Goal: Information Seeking & Learning: Check status

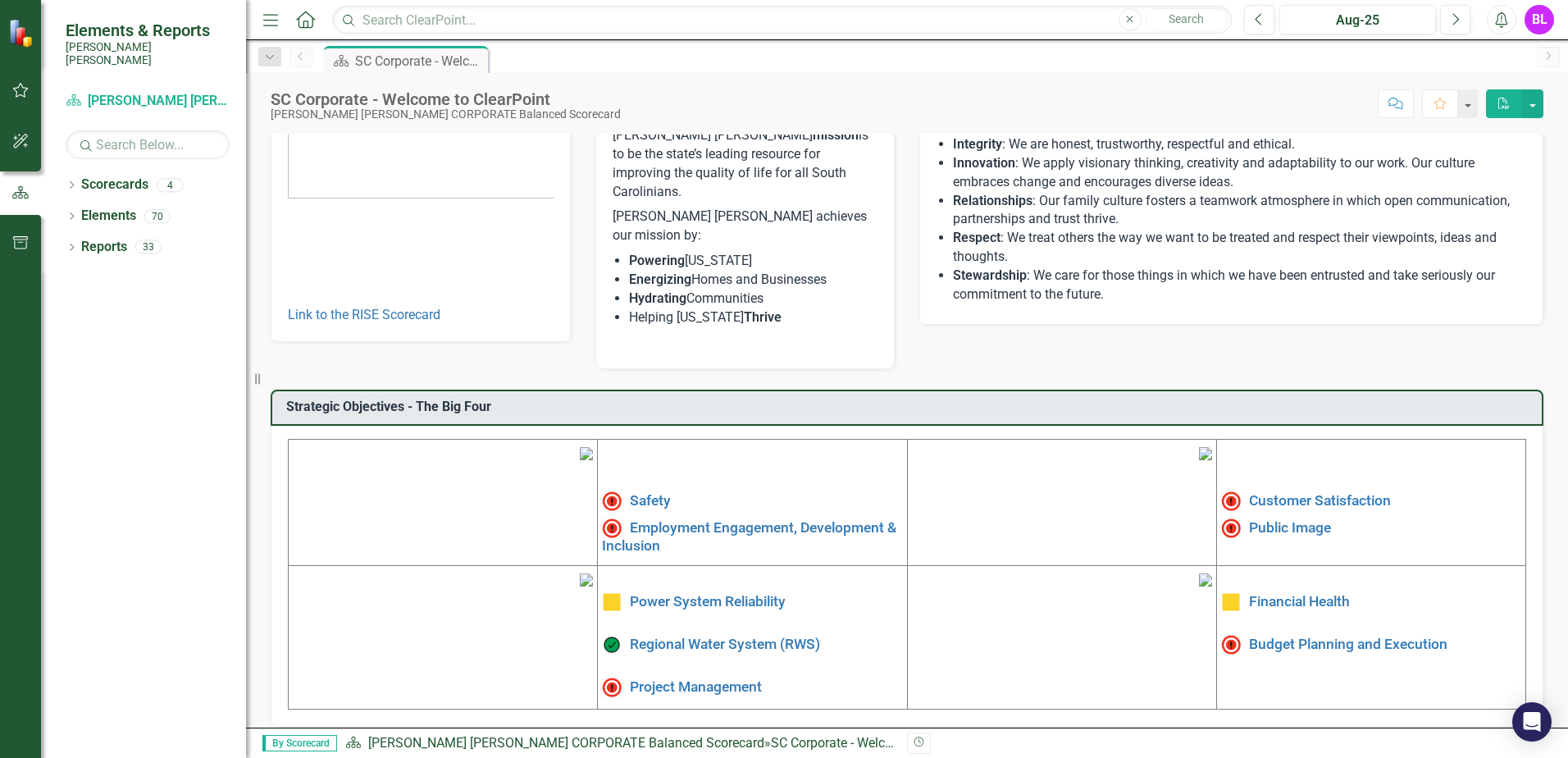
scroll to position [271, 0]
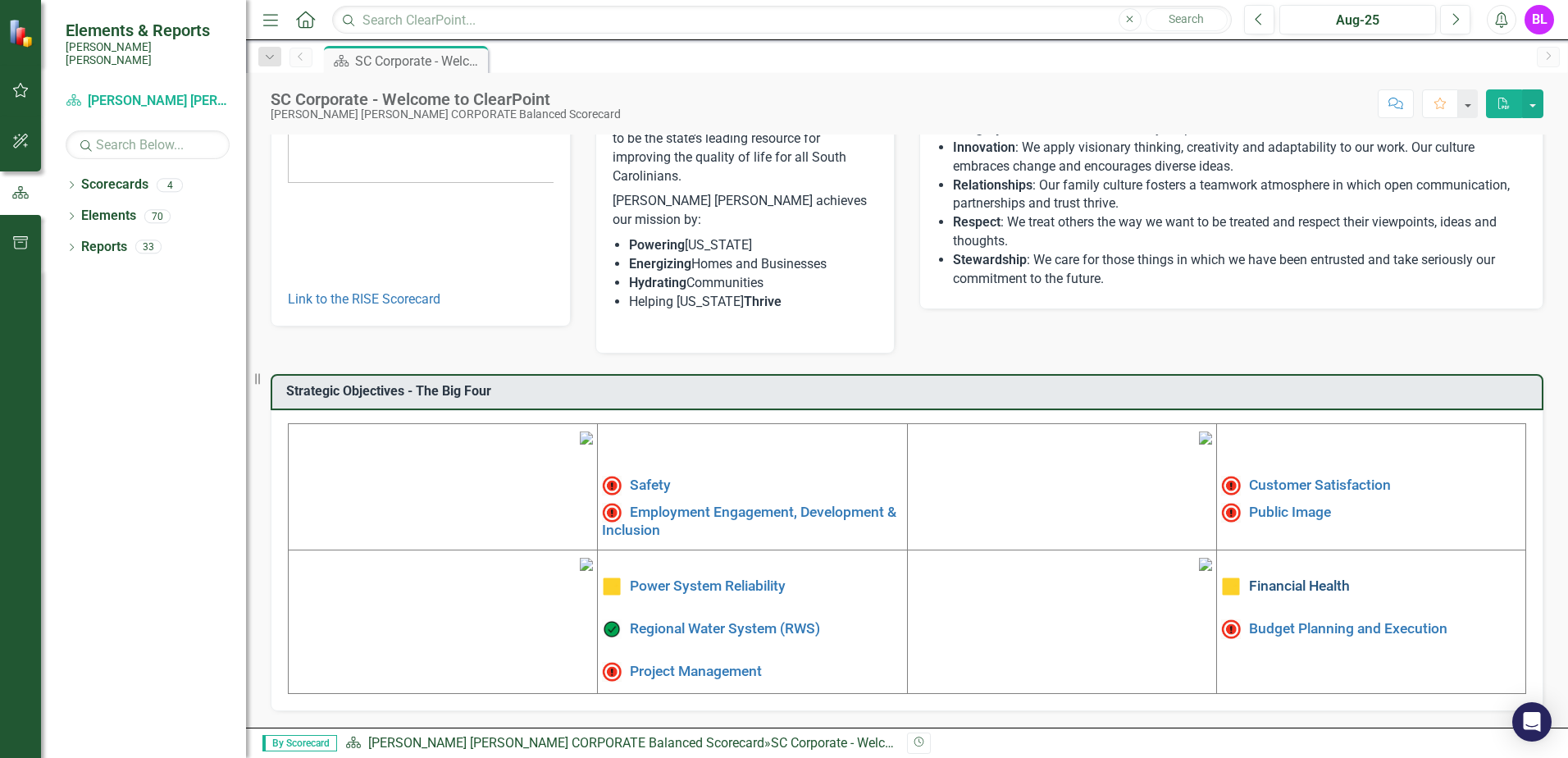
click at [1284, 577] on link "Financial Health" at bounding box center [1299, 585] width 101 height 17
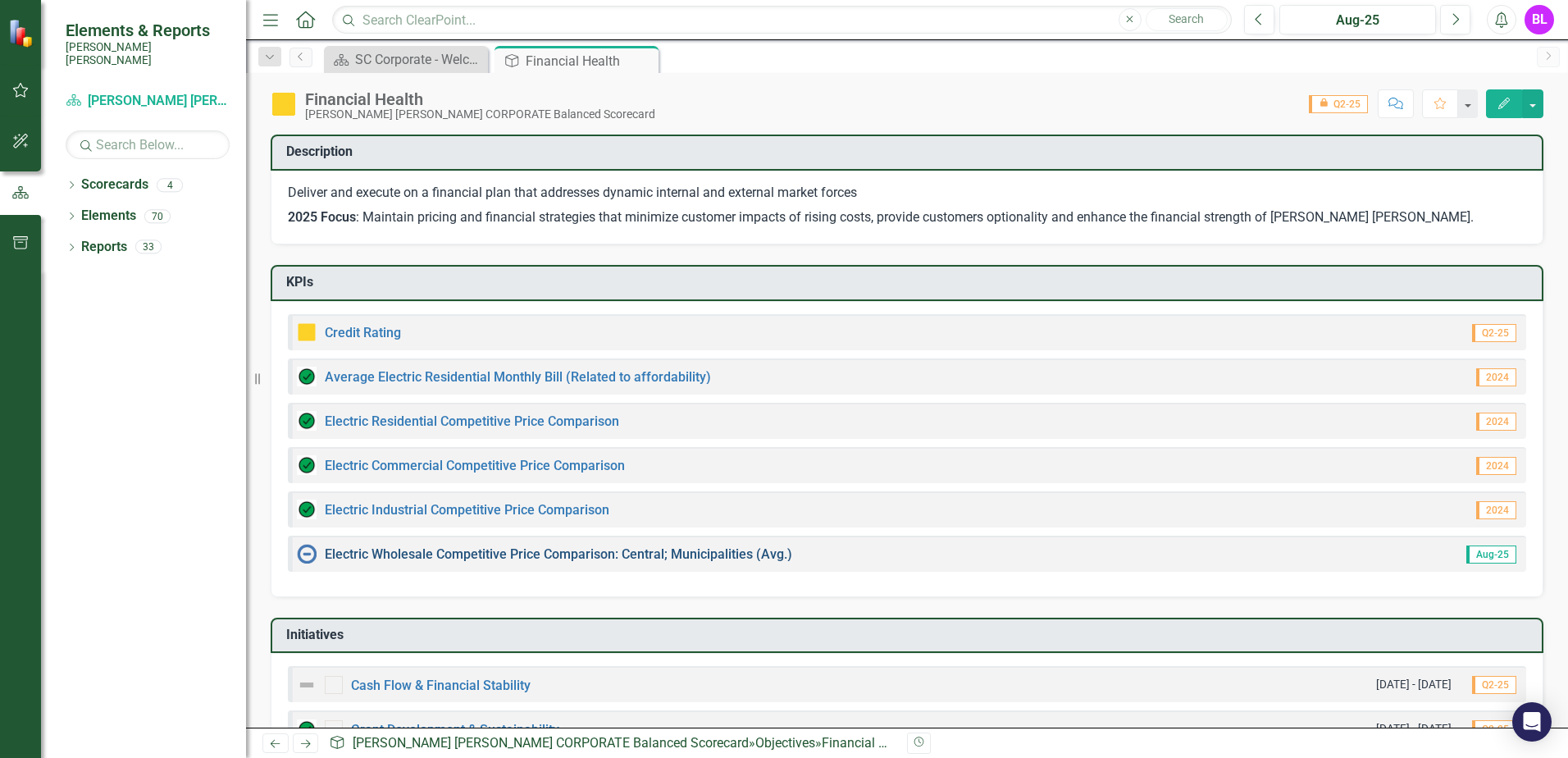
click at [400, 552] on link "Electric Wholesale Competitive Price Comparison: Central; Municipalities (Avg.)" at bounding box center [558, 554] width 468 height 16
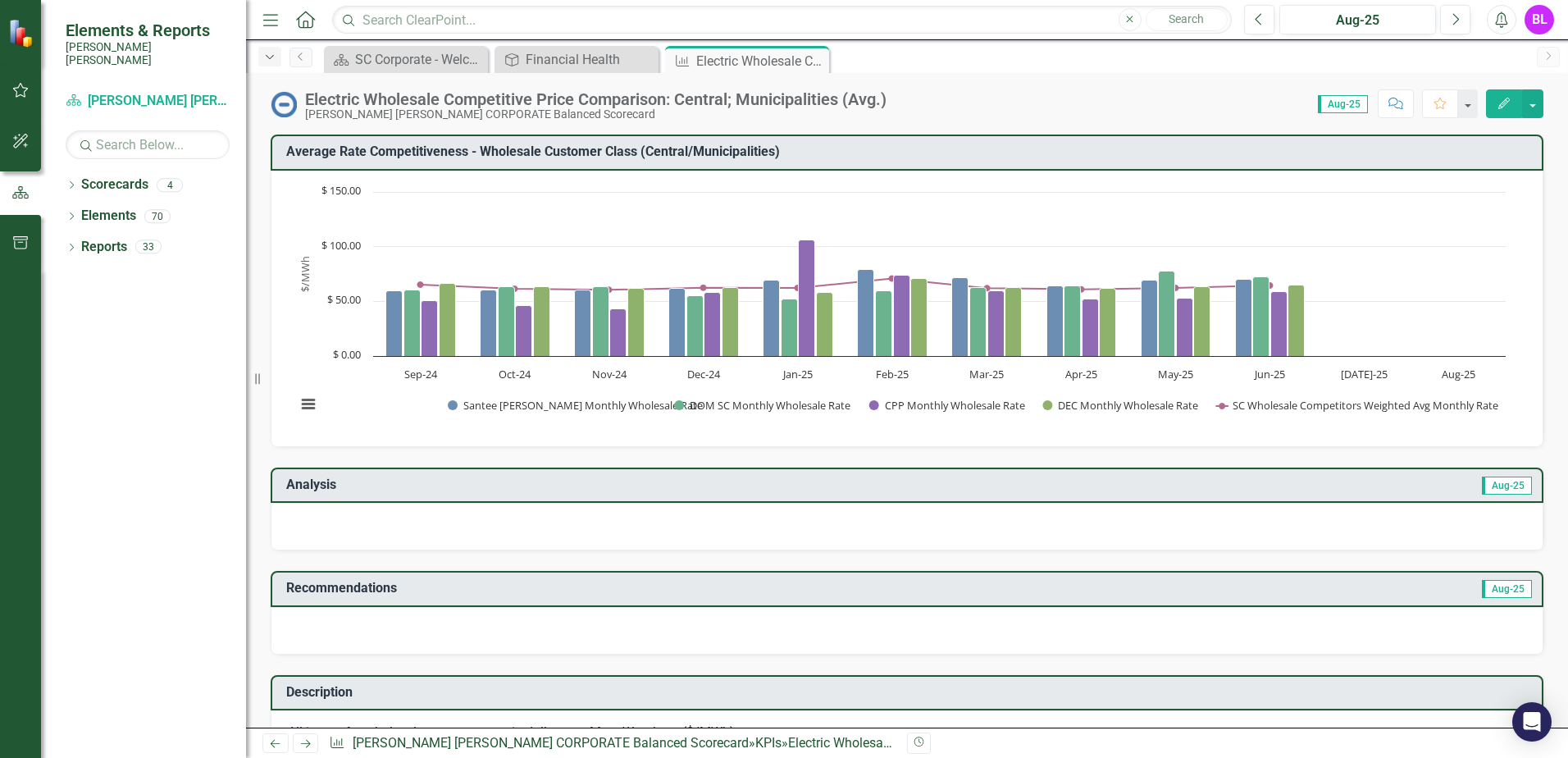
click at [270, 58] on icon "button" at bounding box center [270, 57] width 8 height 4
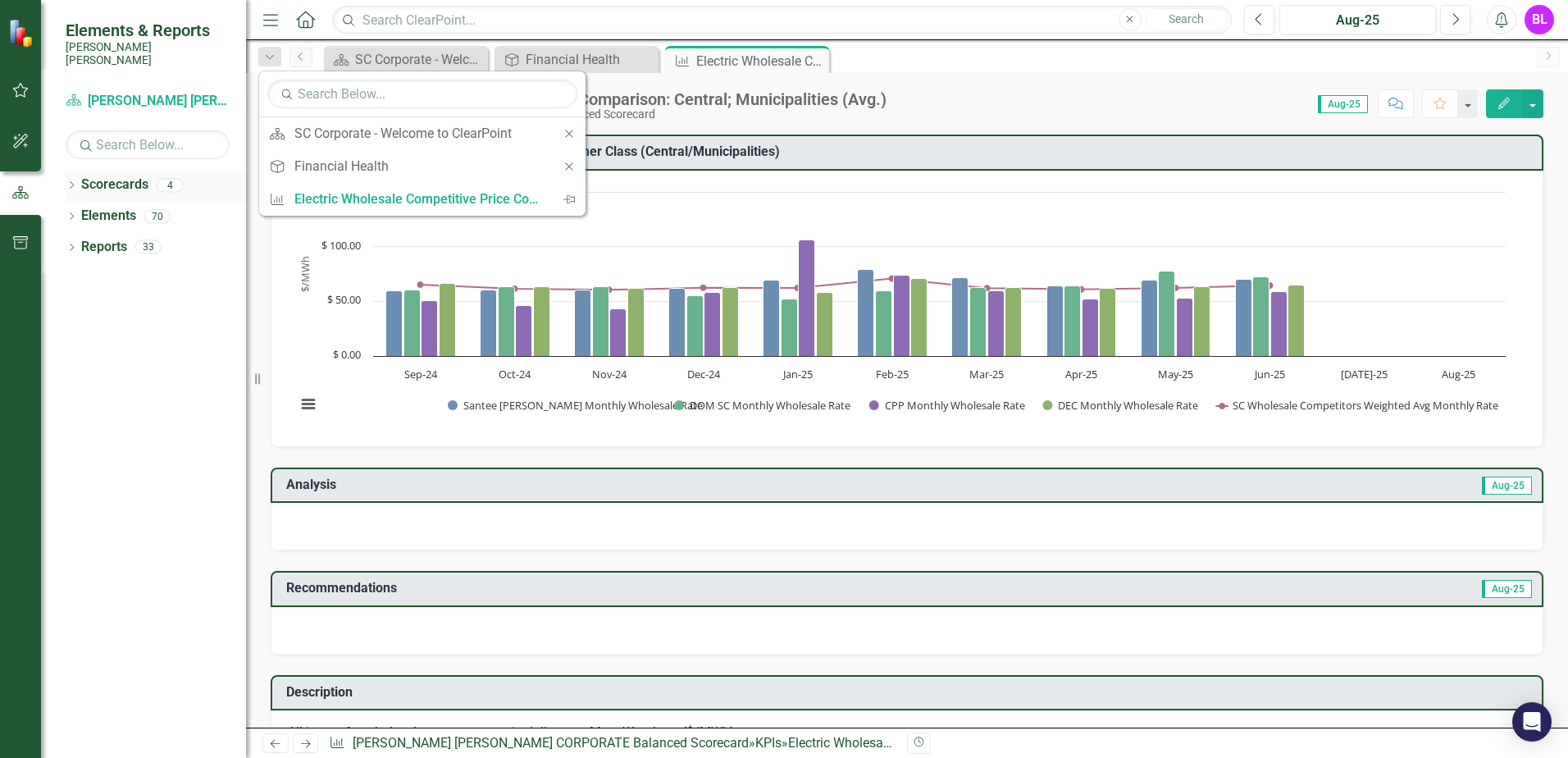
click at [99, 176] on link "Scorecards" at bounding box center [114, 184] width 68 height 19
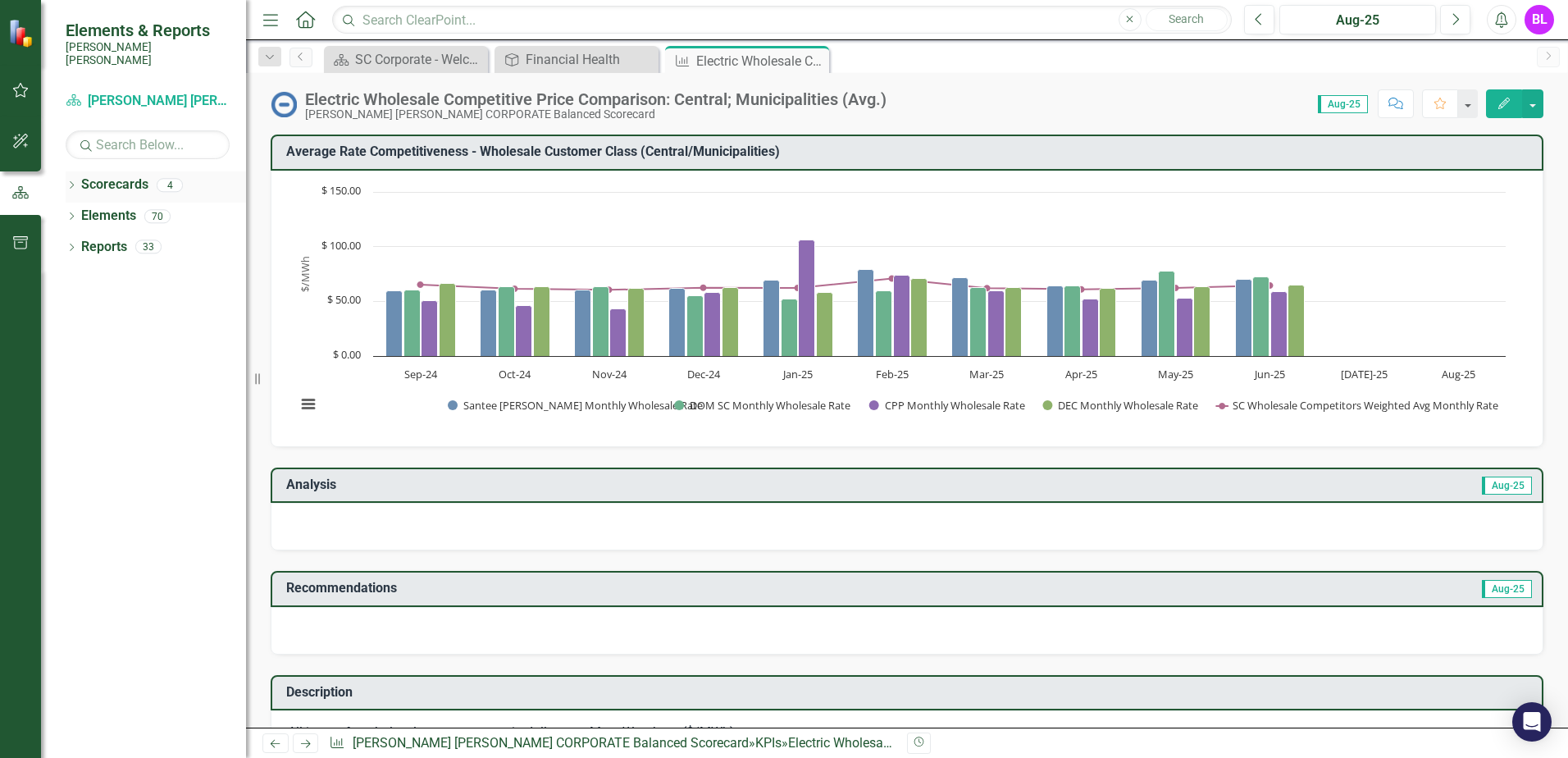
click at [73, 182] on icon "Dropdown" at bounding box center [72, 186] width 12 height 9
click at [148, 238] on link "RISE: [PERSON_NAME] [PERSON_NAME] Recognizing Innovation, Safety and Excellence" at bounding box center [168, 247] width 156 height 19
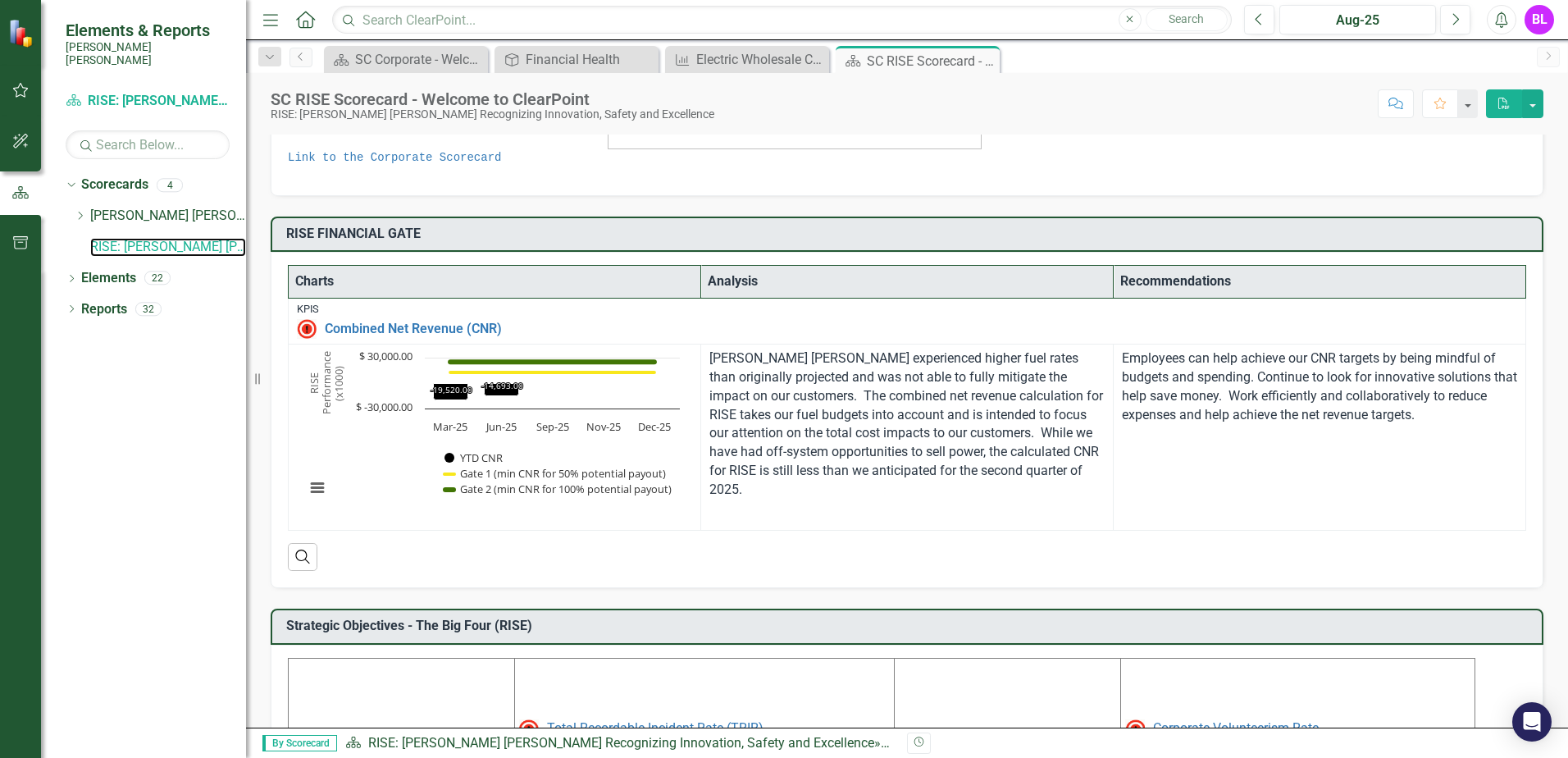
scroll to position [260, 0]
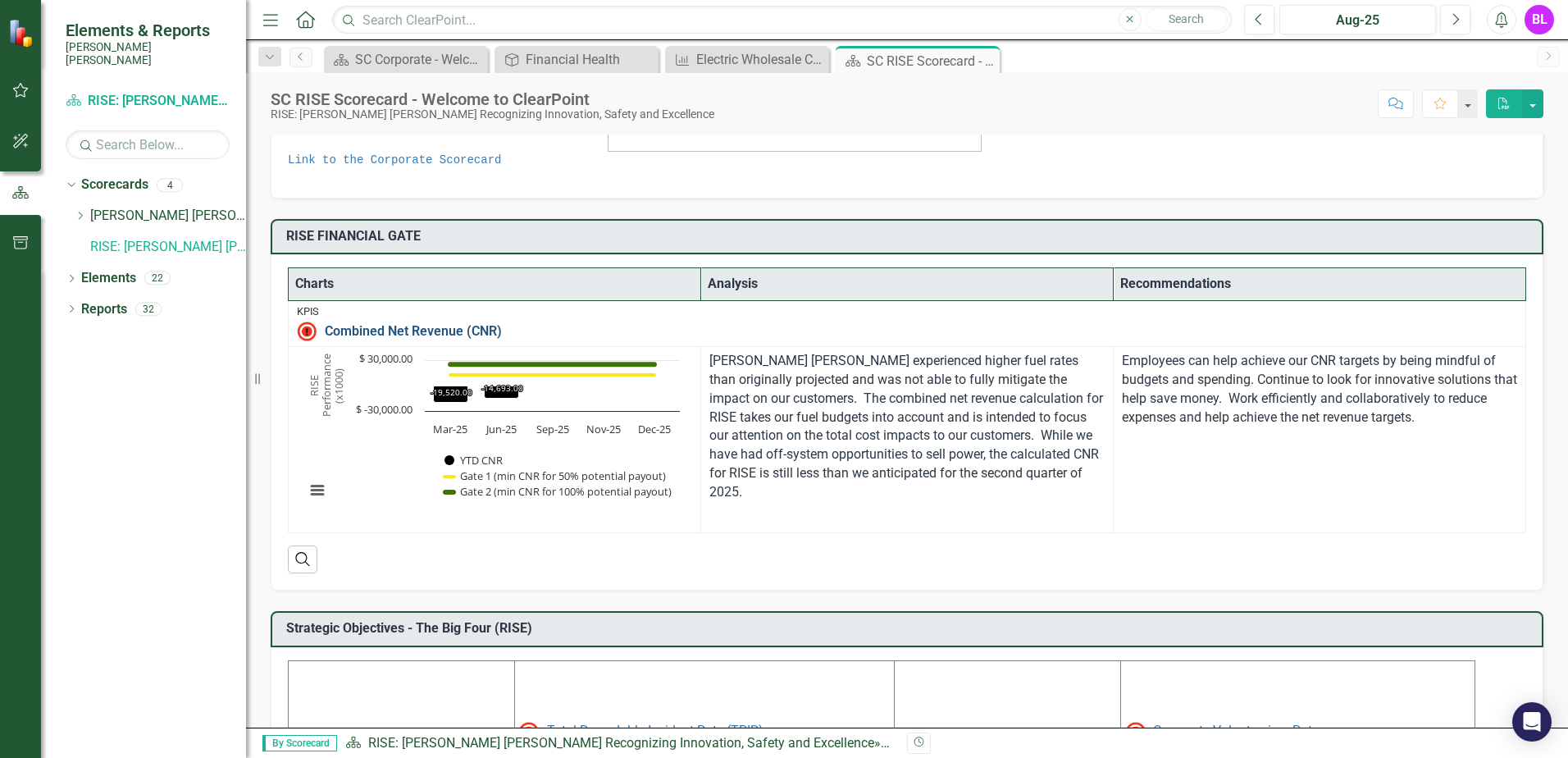
click at [368, 333] on link "Combined Net Revenue (CNR)" at bounding box center [921, 331] width 1193 height 15
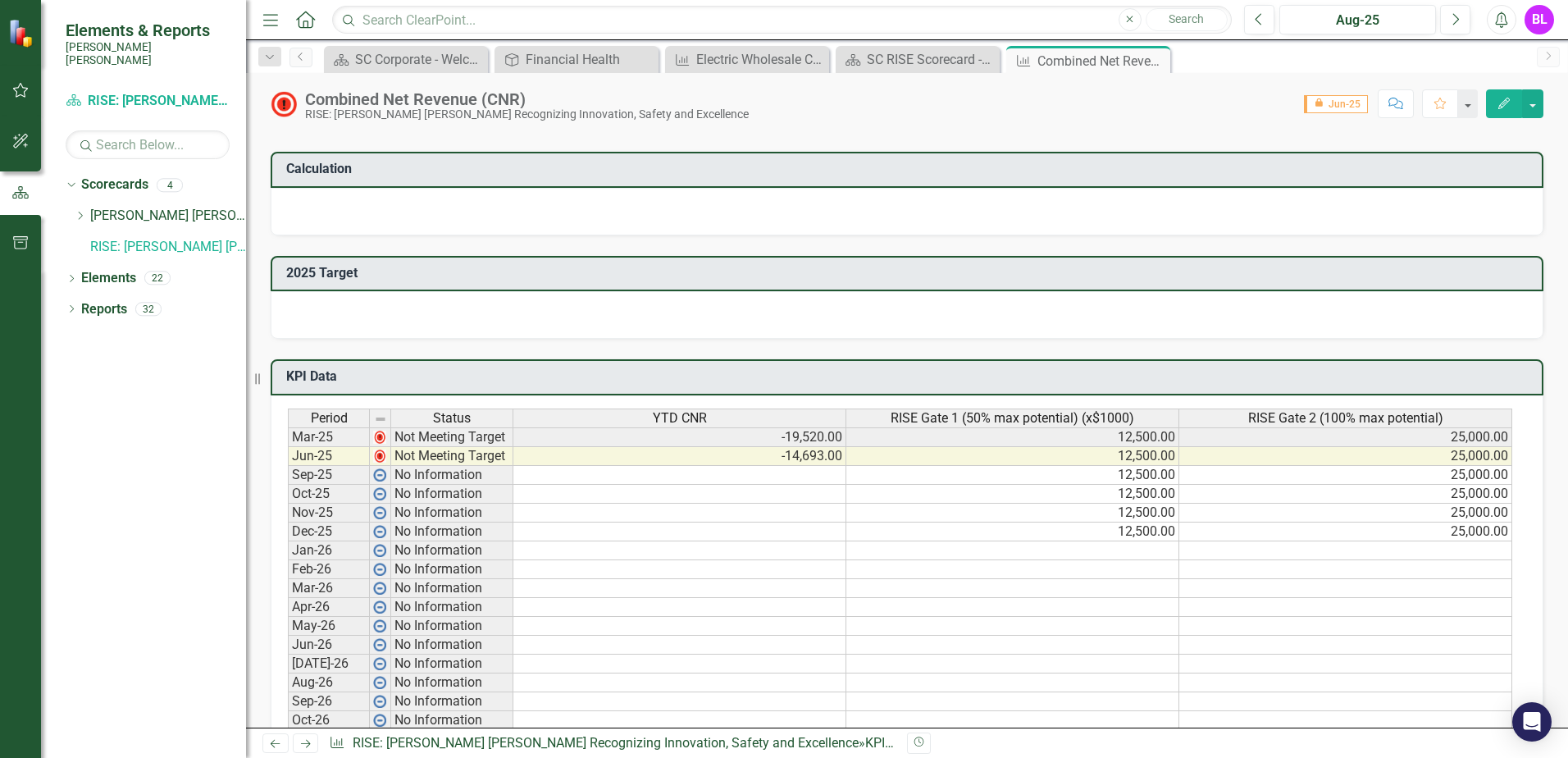
scroll to position [1066, 0]
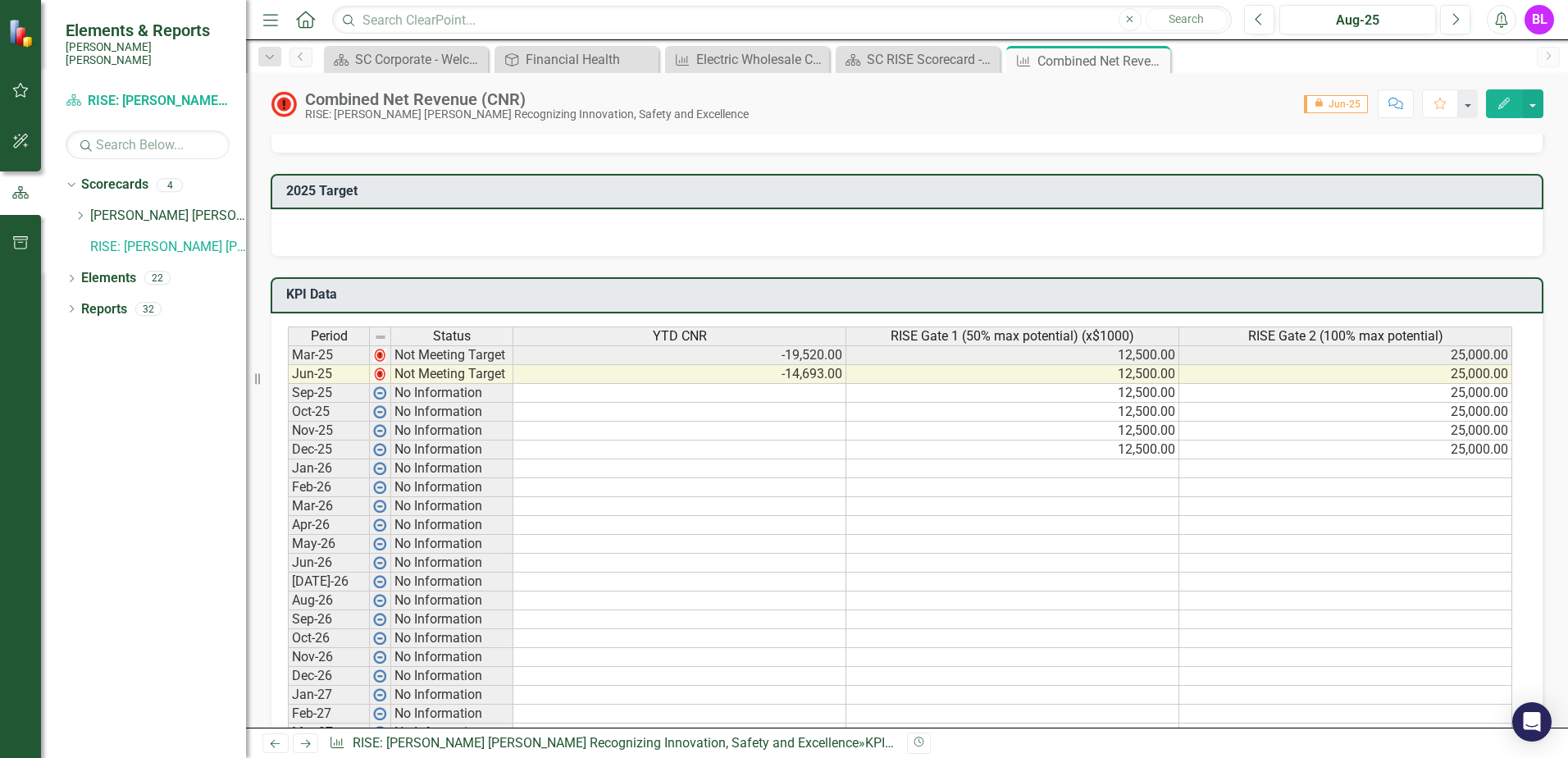
click at [337, 393] on td "Sep-25" at bounding box center [329, 393] width 82 height 19
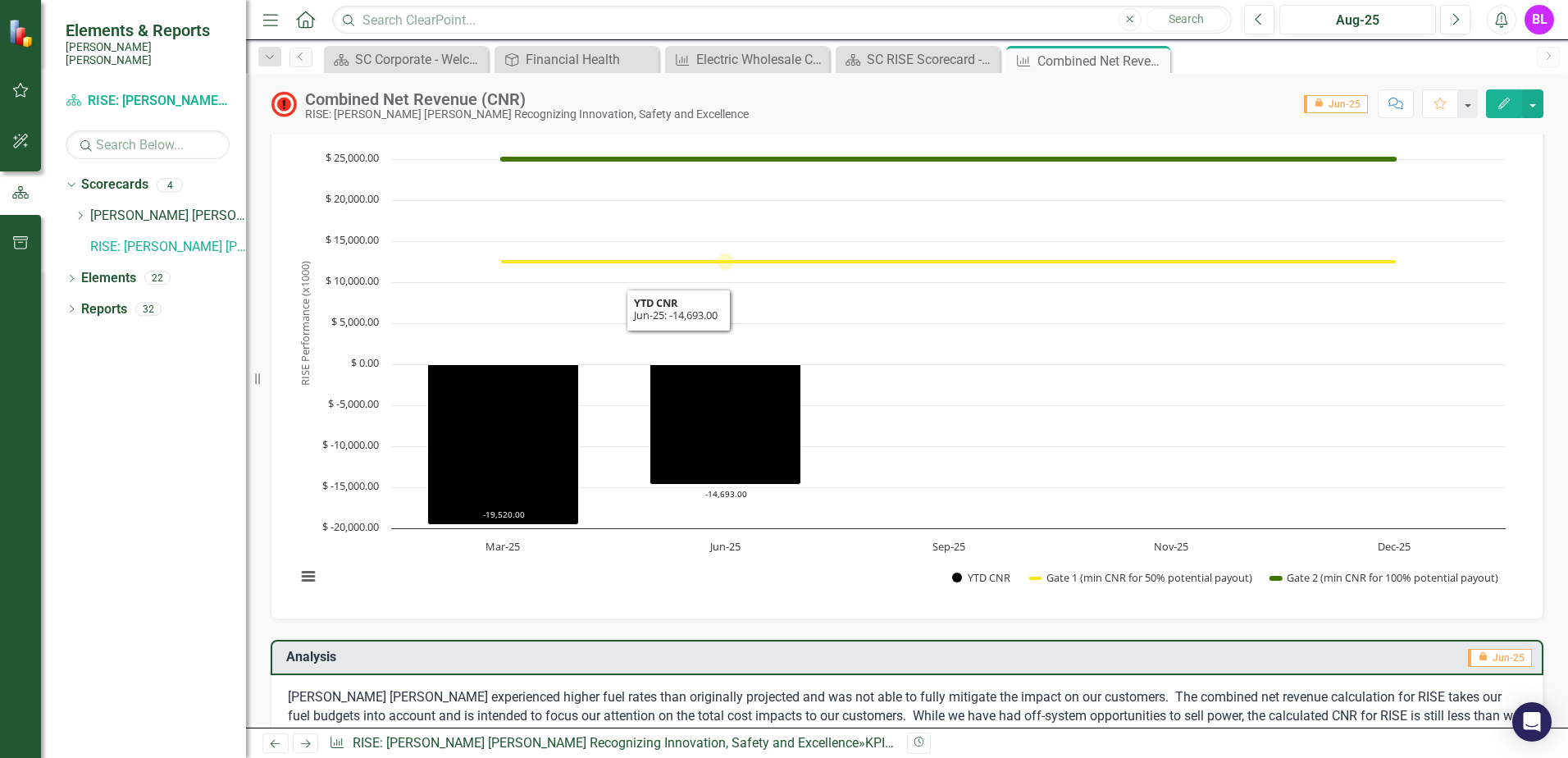
scroll to position [0, 0]
